Goal: Information Seeking & Learning: Learn about a topic

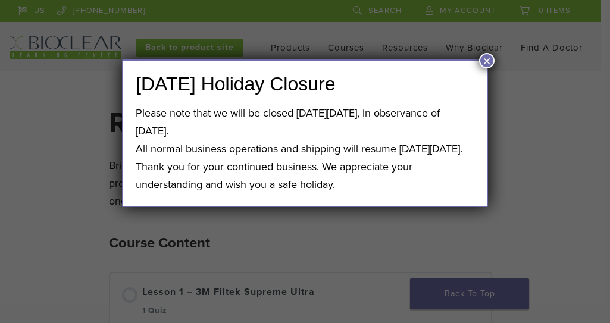
click at [481, 61] on button "×" at bounding box center [486, 60] width 15 height 15
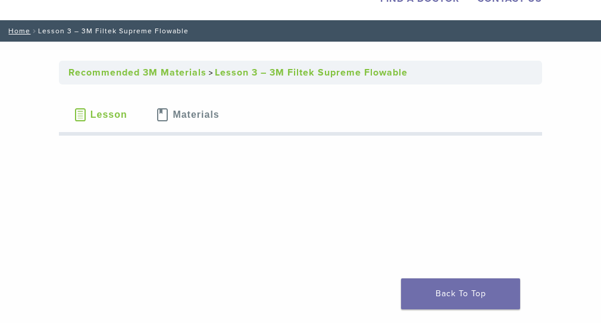
scroll to position [59, 0]
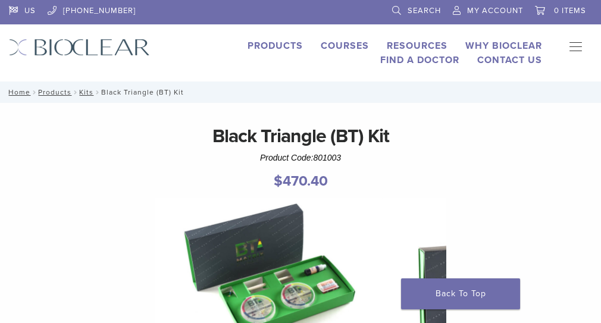
click at [0, 0] on span "801003" at bounding box center [0, 0] width 0 height 0
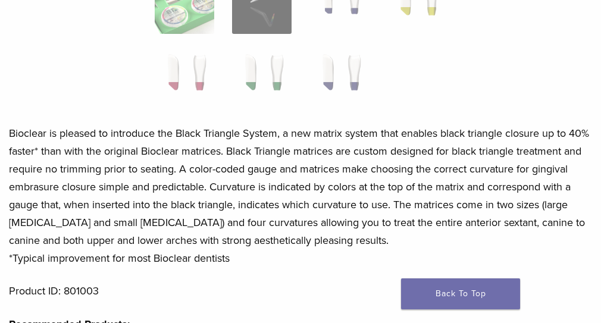
scroll to position [476, 0]
